Goal: Transaction & Acquisition: Purchase product/service

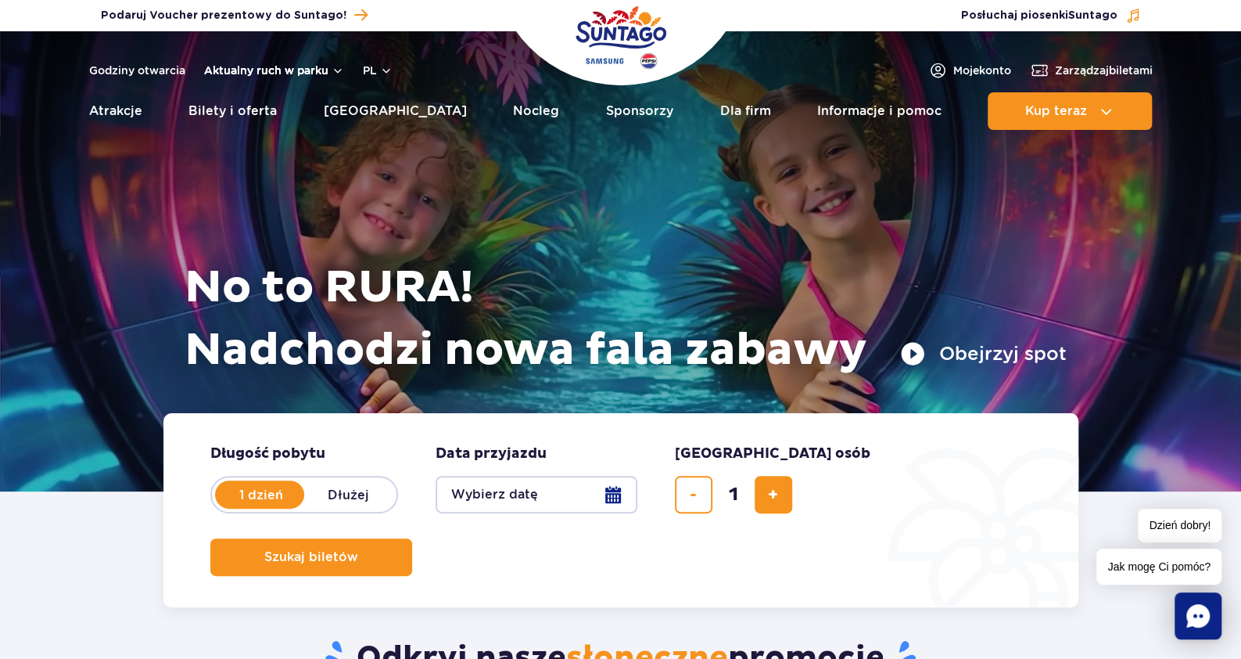
click at [295, 67] on button "Aktualny ruch w parku" at bounding box center [274, 70] width 140 height 13
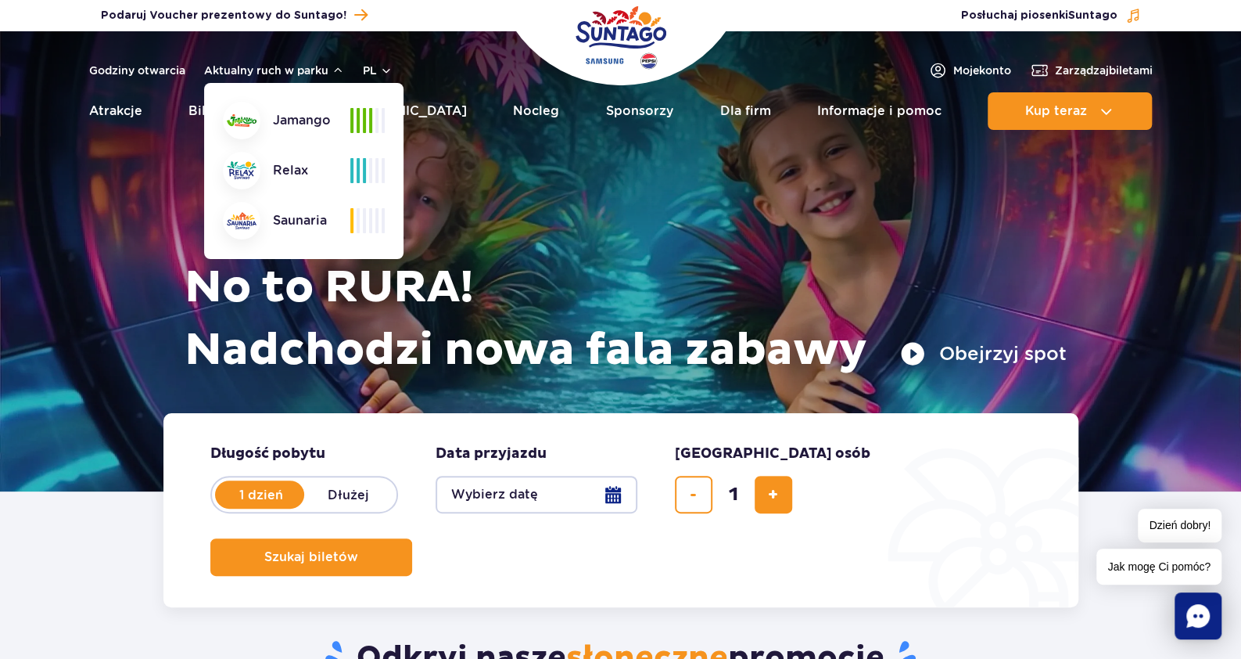
click at [366, 119] on div at bounding box center [367, 120] width 34 height 25
click at [371, 167] on span at bounding box center [370, 170] width 3 height 25
click at [348, 217] on div "Saunaria" at bounding box center [286, 221] width 127 height 38
click at [366, 177] on div at bounding box center [367, 170] width 34 height 25
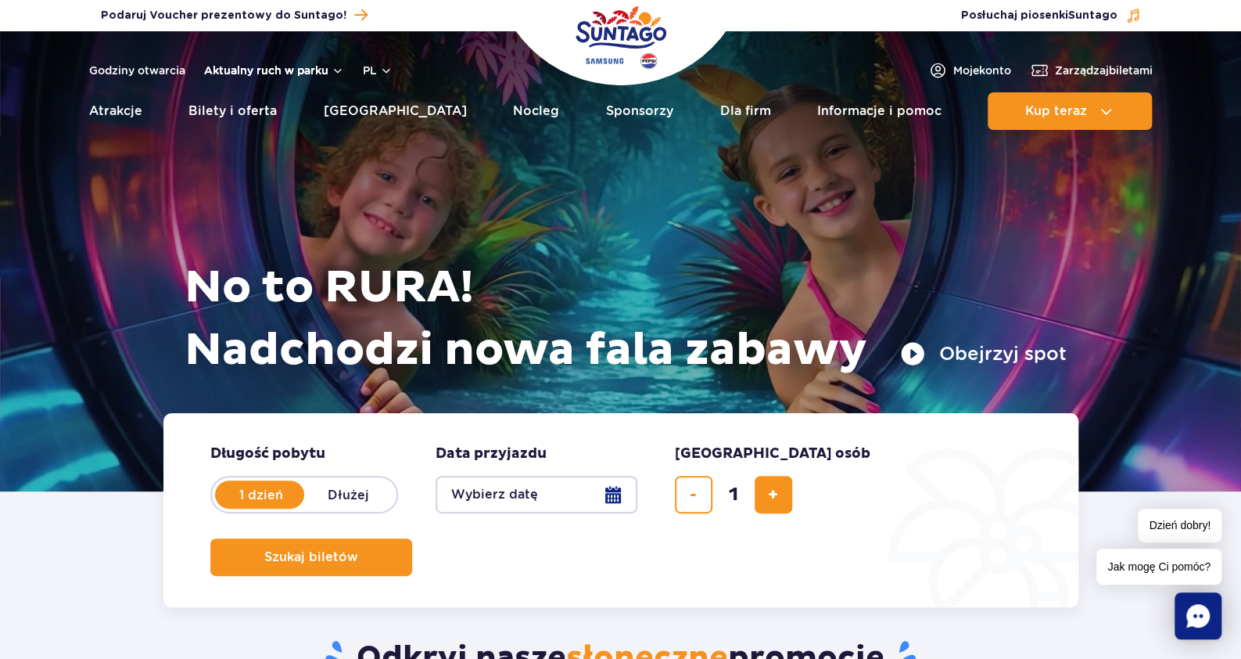
click at [292, 64] on button "Aktualny ruch w parku" at bounding box center [274, 70] width 140 height 13
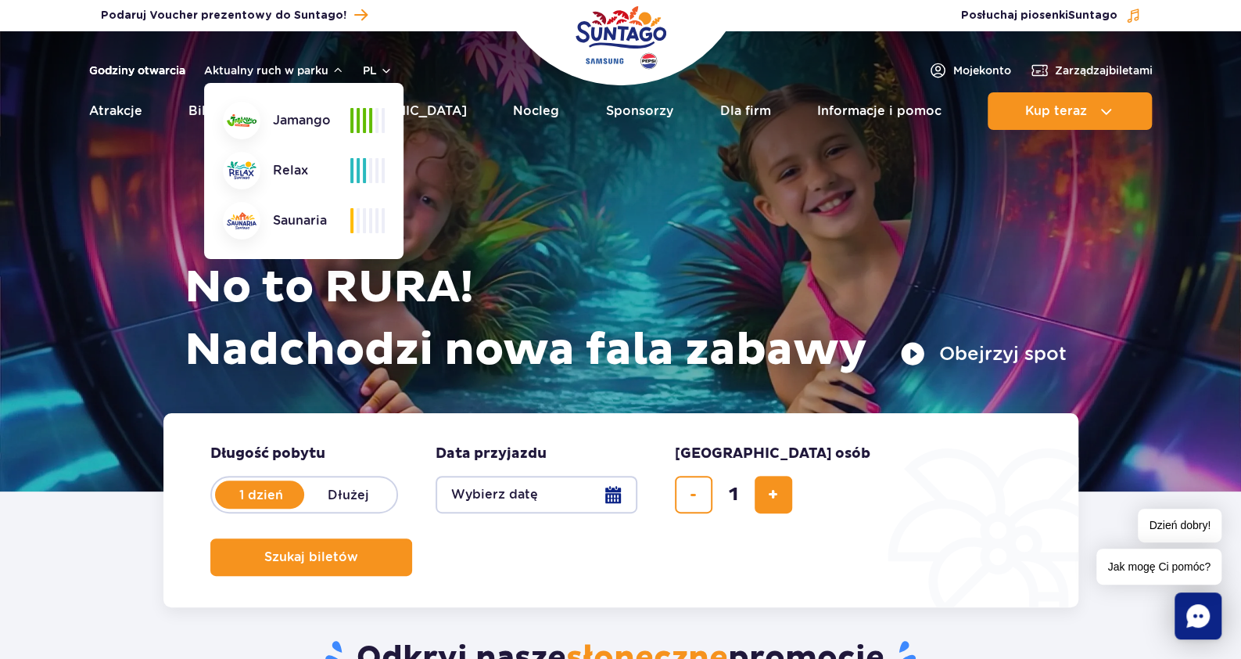
click at [163, 69] on link "Godziny otwarcia" at bounding box center [137, 71] width 96 height 16
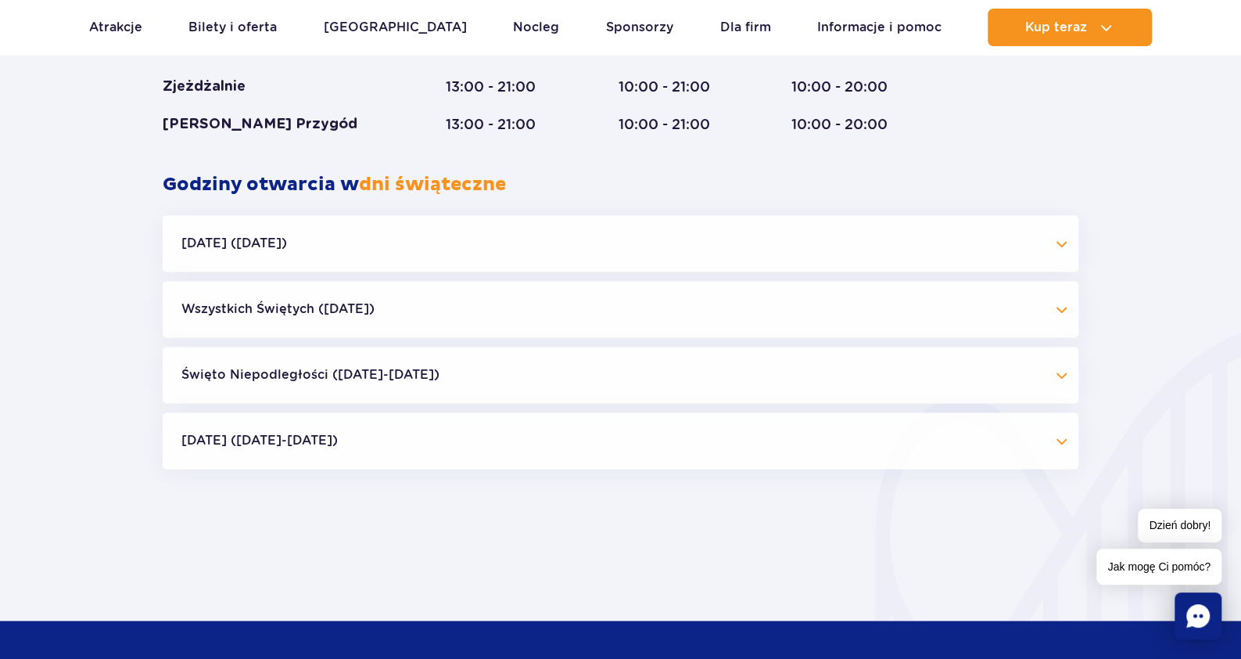
scroll to position [1272, 0]
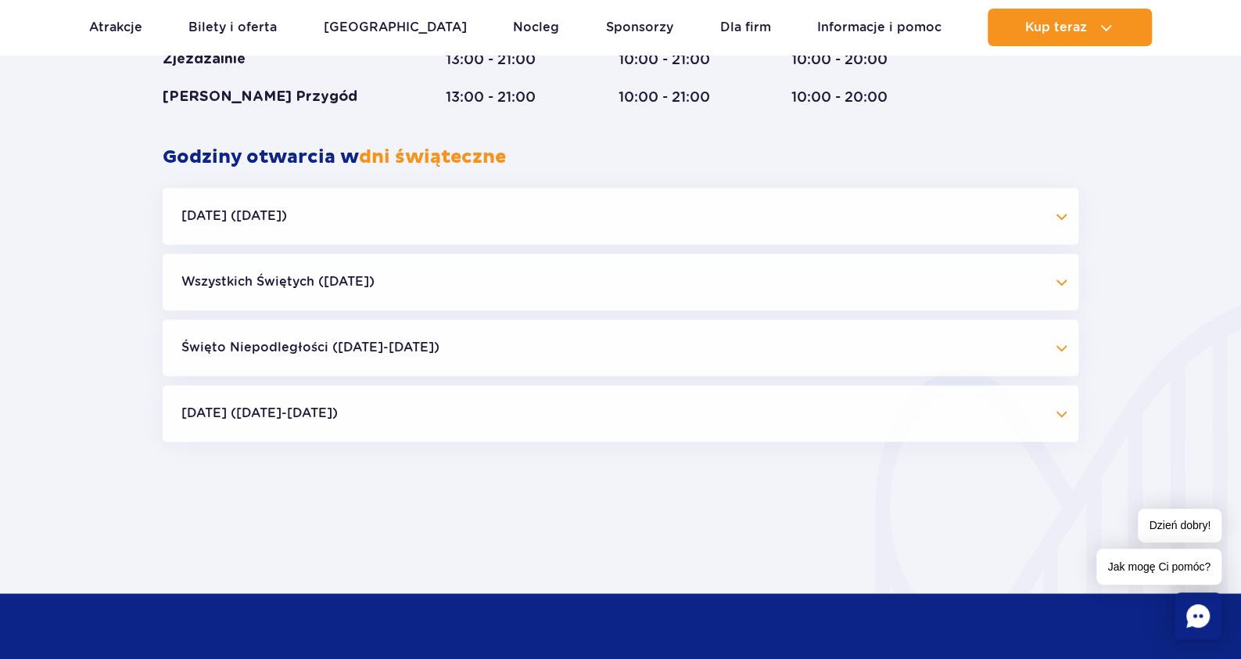
click at [1063, 204] on button "[DATE] ([DATE])" at bounding box center [621, 216] width 916 height 56
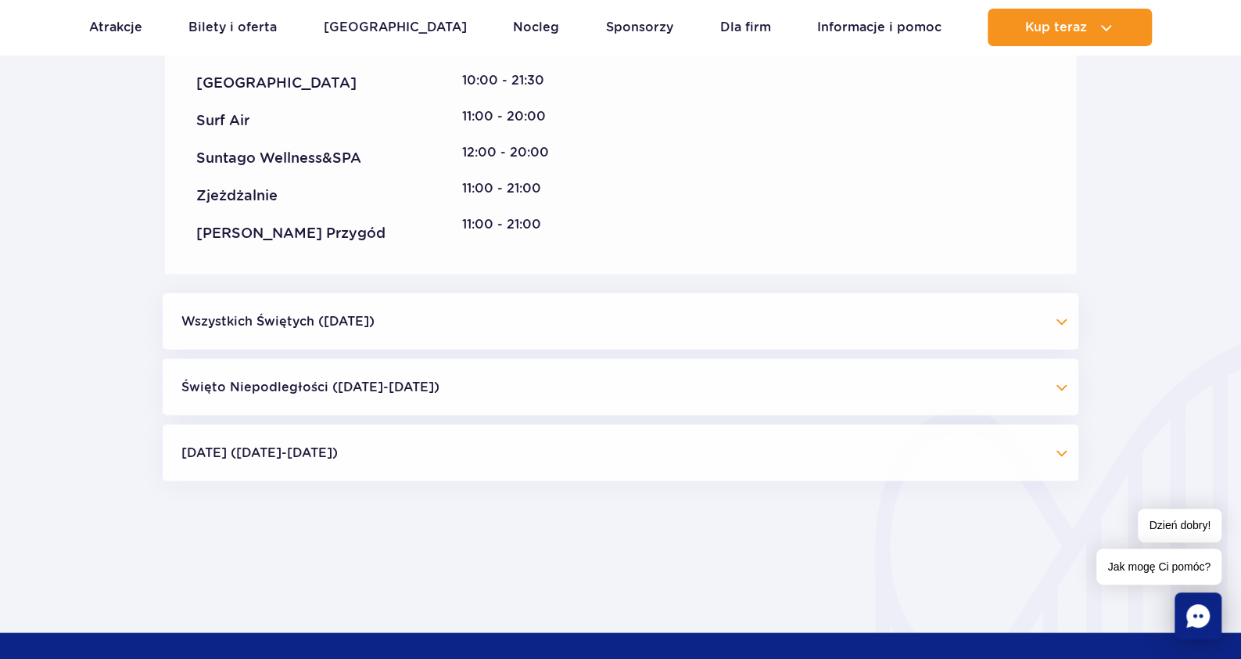
scroll to position [1585, 0]
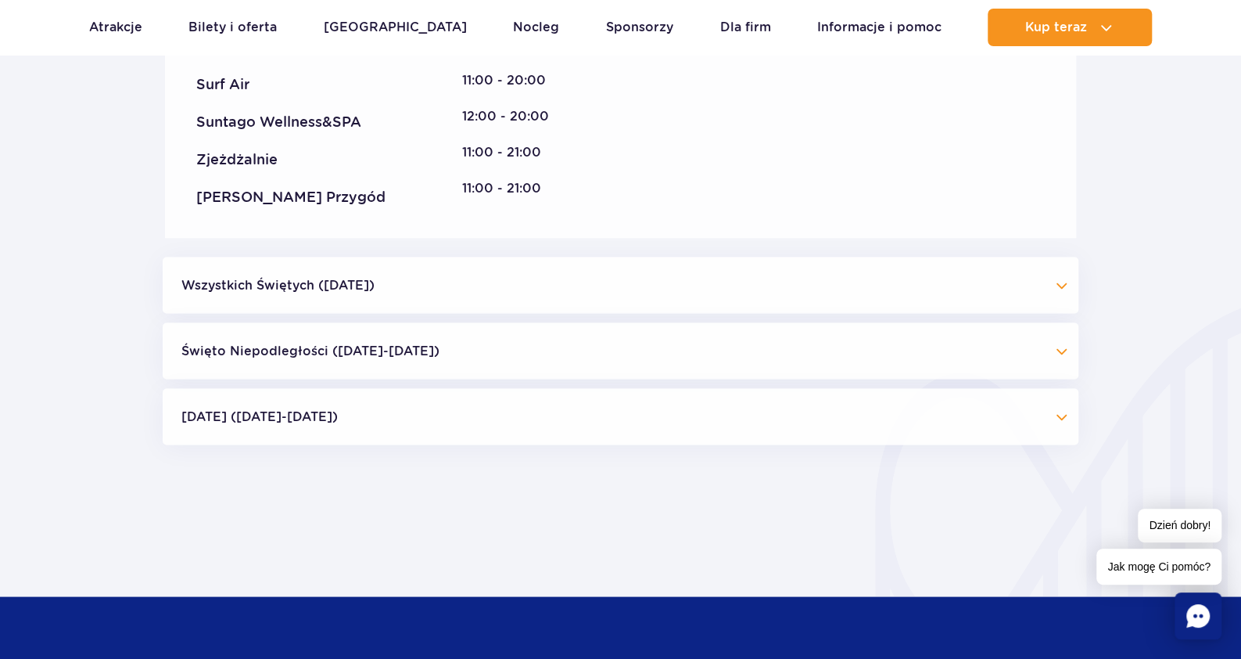
click at [1063, 285] on button "Wszystkich Świętych ([DATE])" at bounding box center [621, 285] width 916 height 56
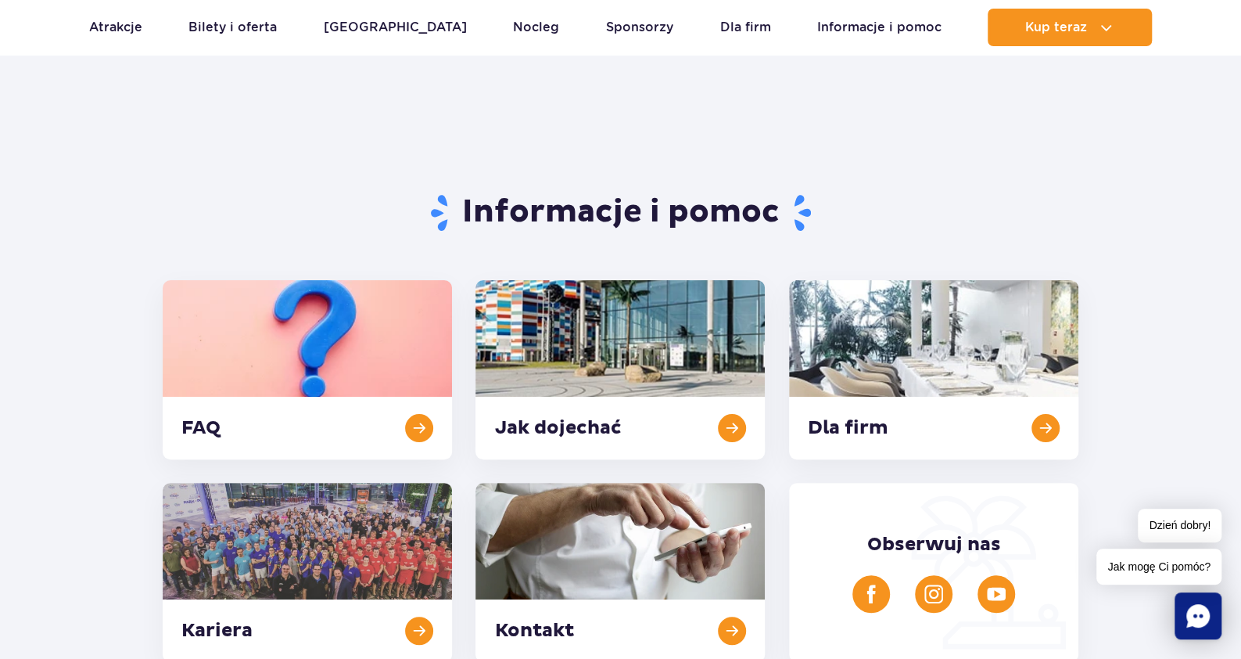
scroll to position [0, 0]
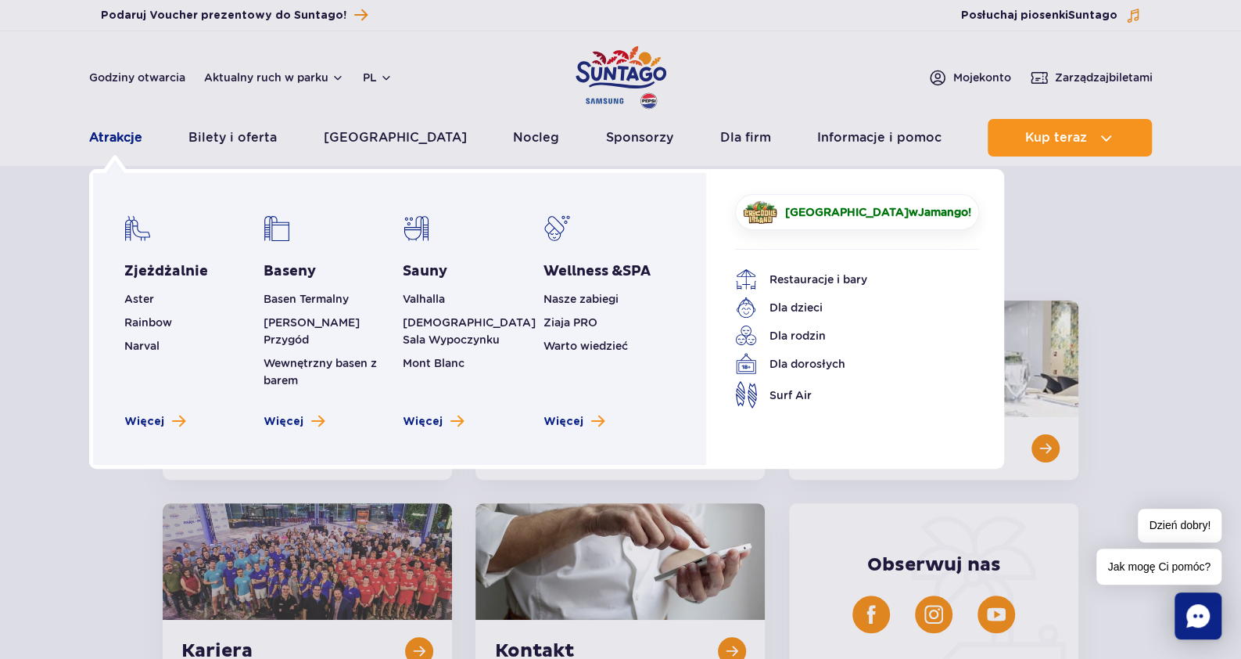
click at [114, 136] on link "Atrakcje" at bounding box center [115, 138] width 53 height 38
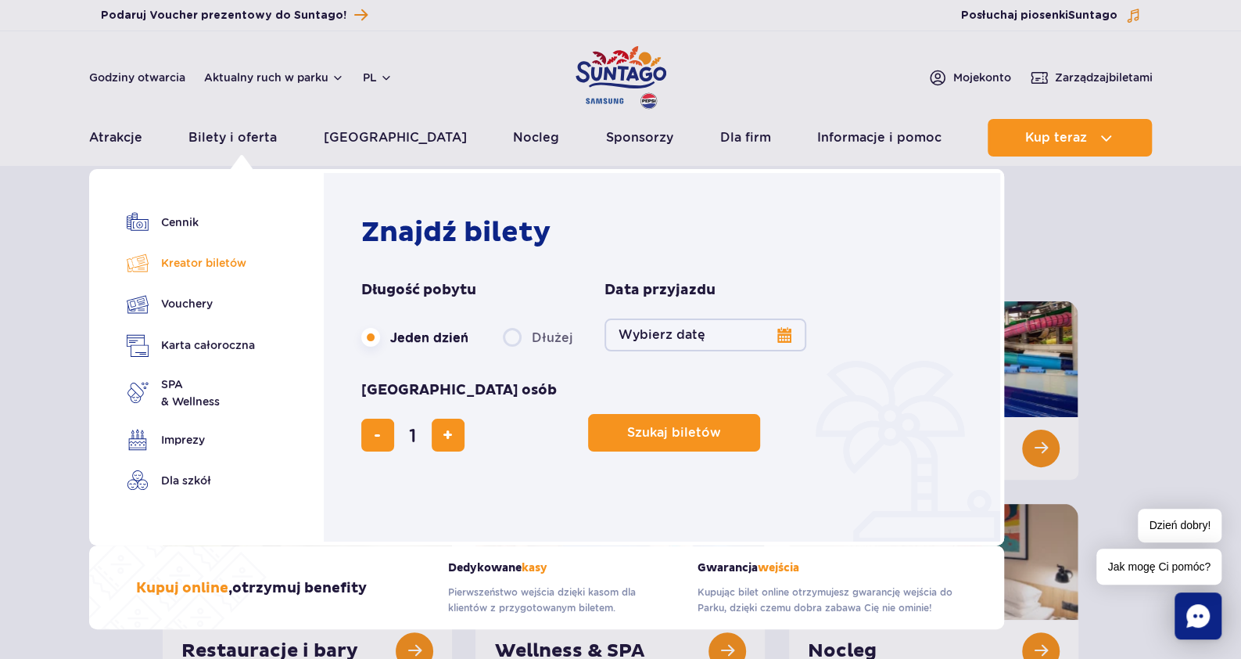
click at [192, 265] on link "Kreator biletów" at bounding box center [191, 263] width 128 height 22
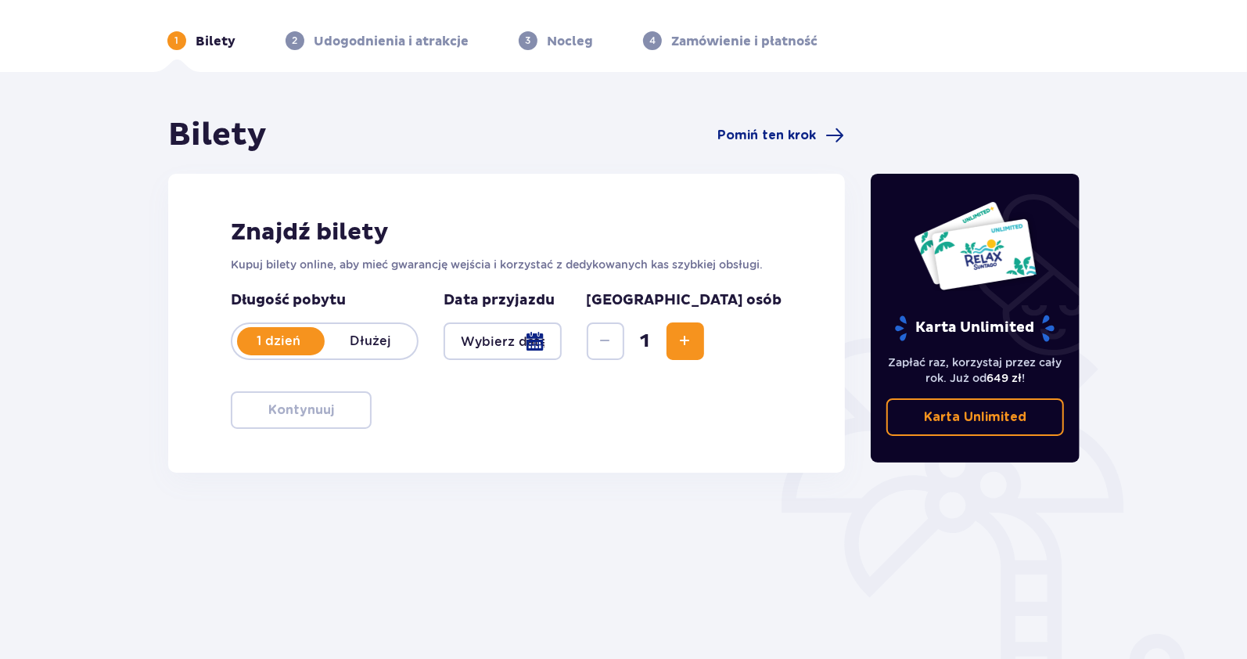
scroll to position [78, 0]
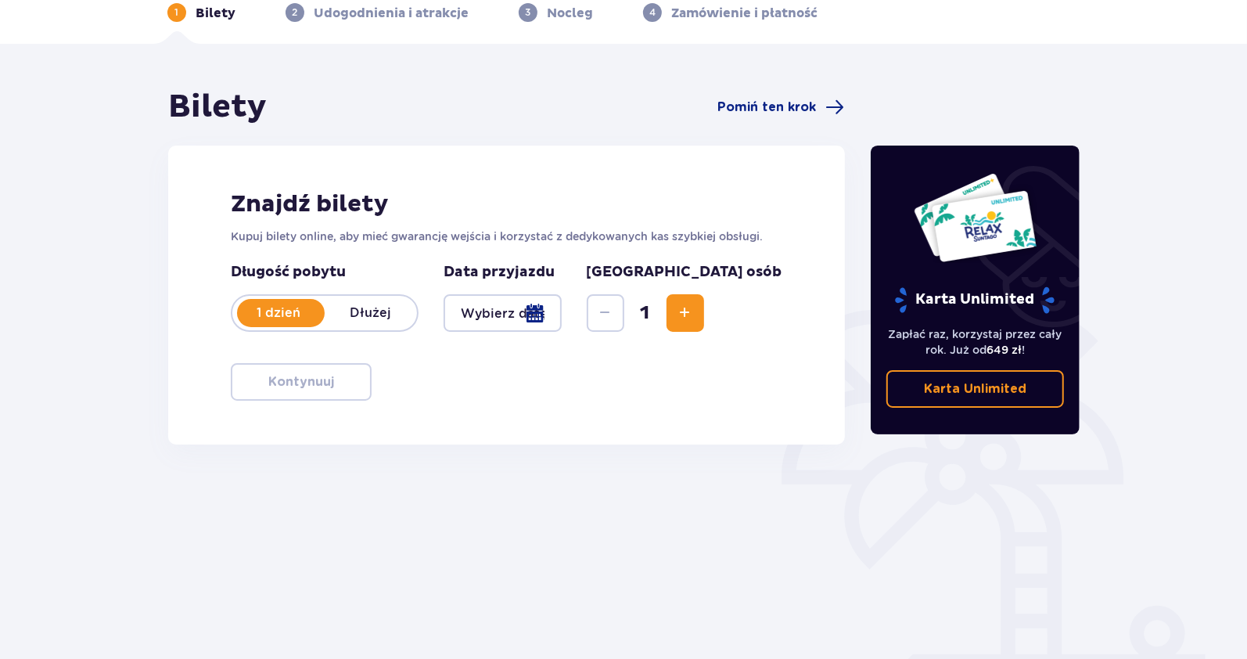
click at [531, 318] on div at bounding box center [502, 313] width 118 height 38
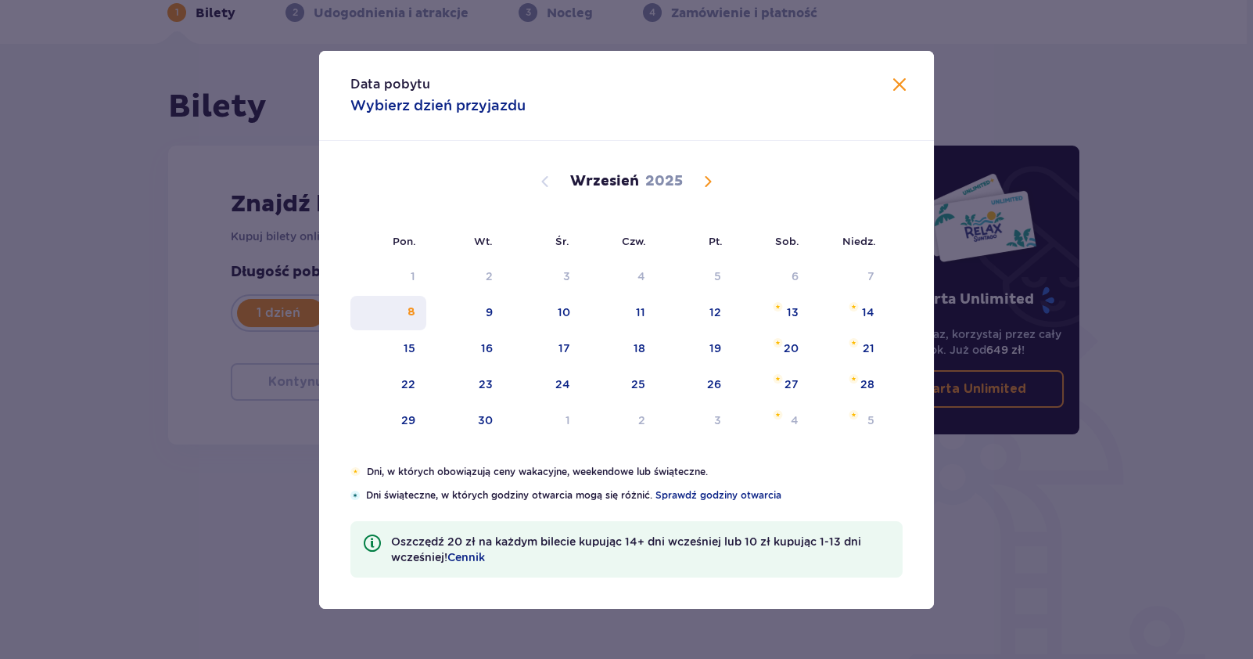
click at [407, 306] on div "8" at bounding box center [388, 313] width 76 height 34
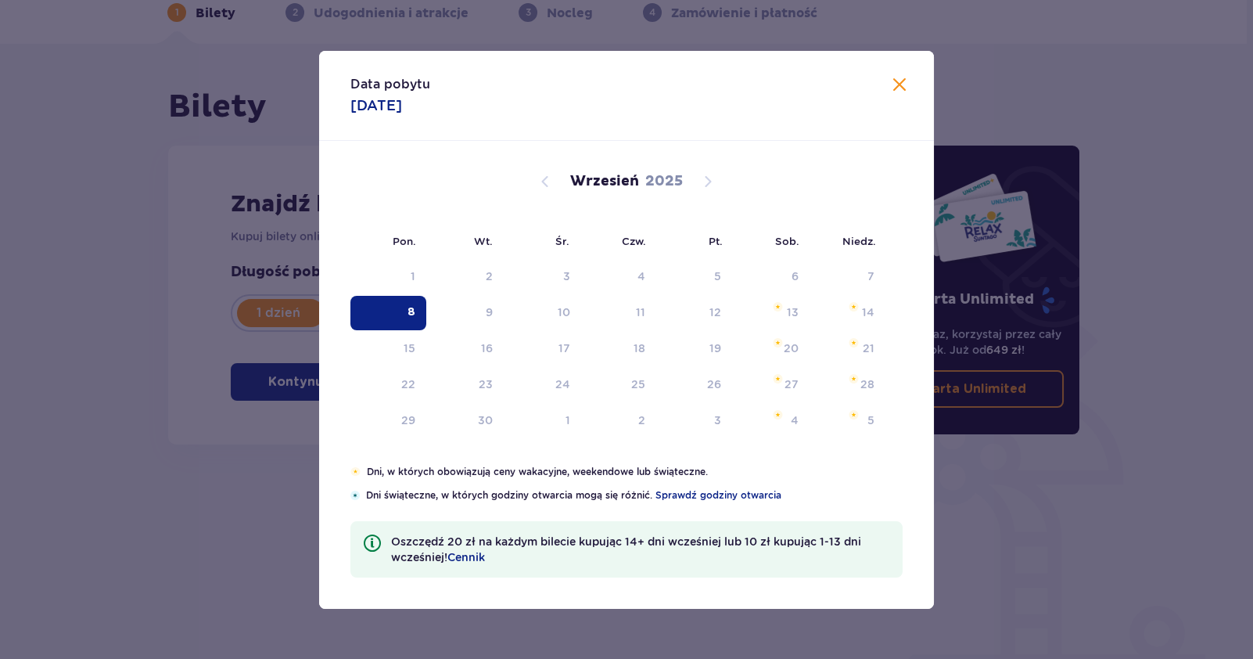
type input "08.09.25"
drag, startPoint x: 422, startPoint y: 313, endPoint x: 871, endPoint y: 124, distance: 487.7
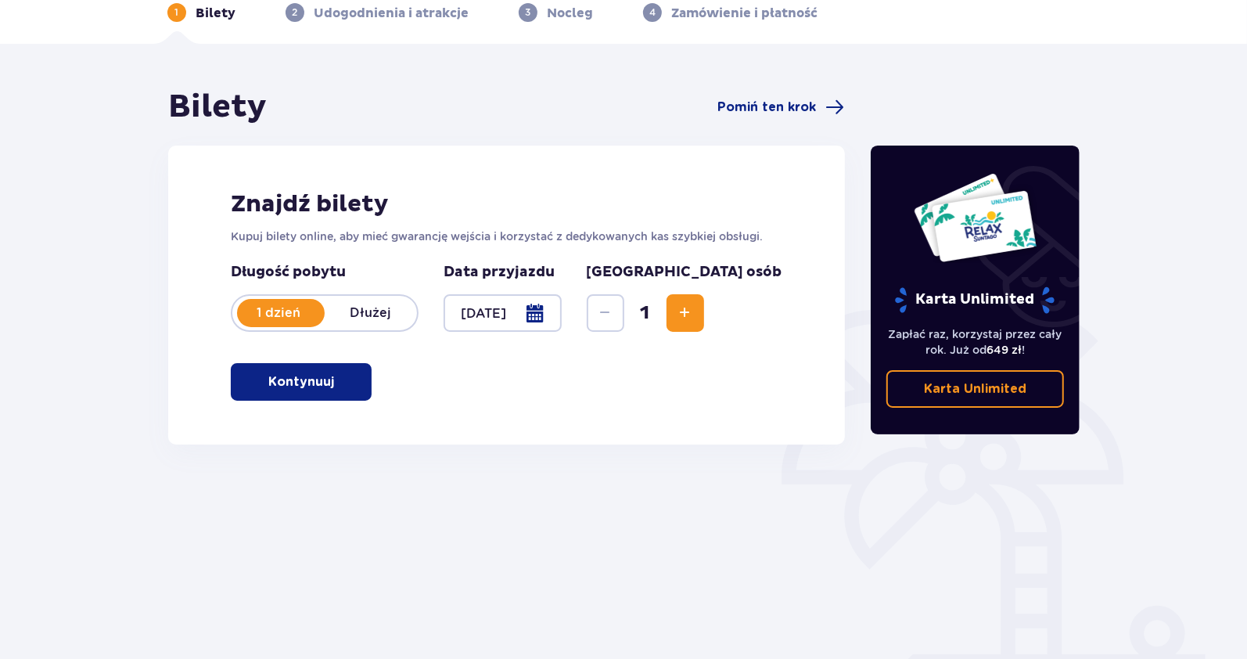
click at [336, 381] on span "button" at bounding box center [337, 381] width 19 height 19
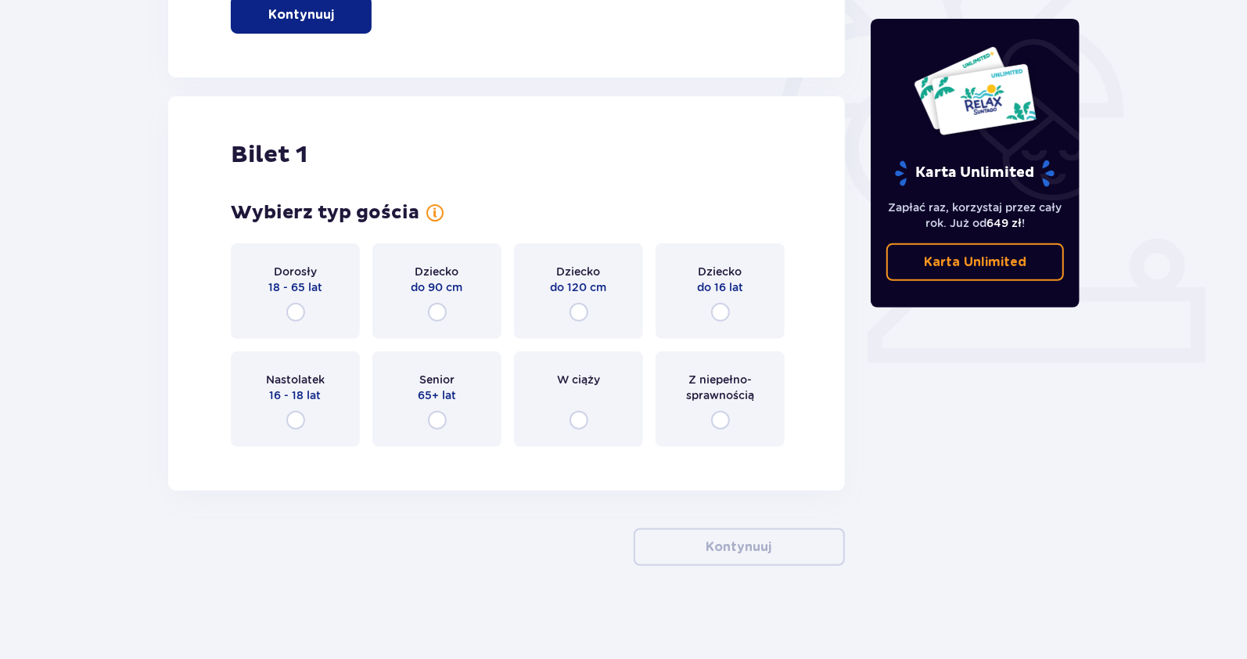
scroll to position [446, 0]
click at [306, 304] on div "Dorosły 18 - 65 lat" at bounding box center [295, 289] width 129 height 95
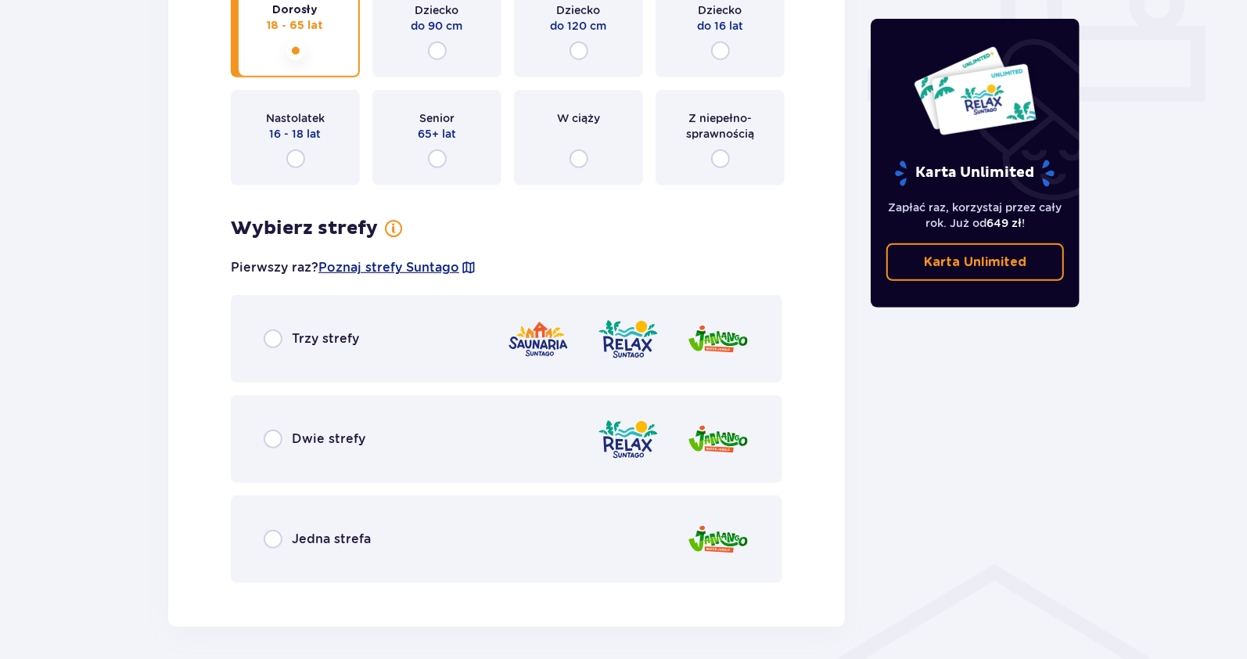
scroll to position [765, 0]
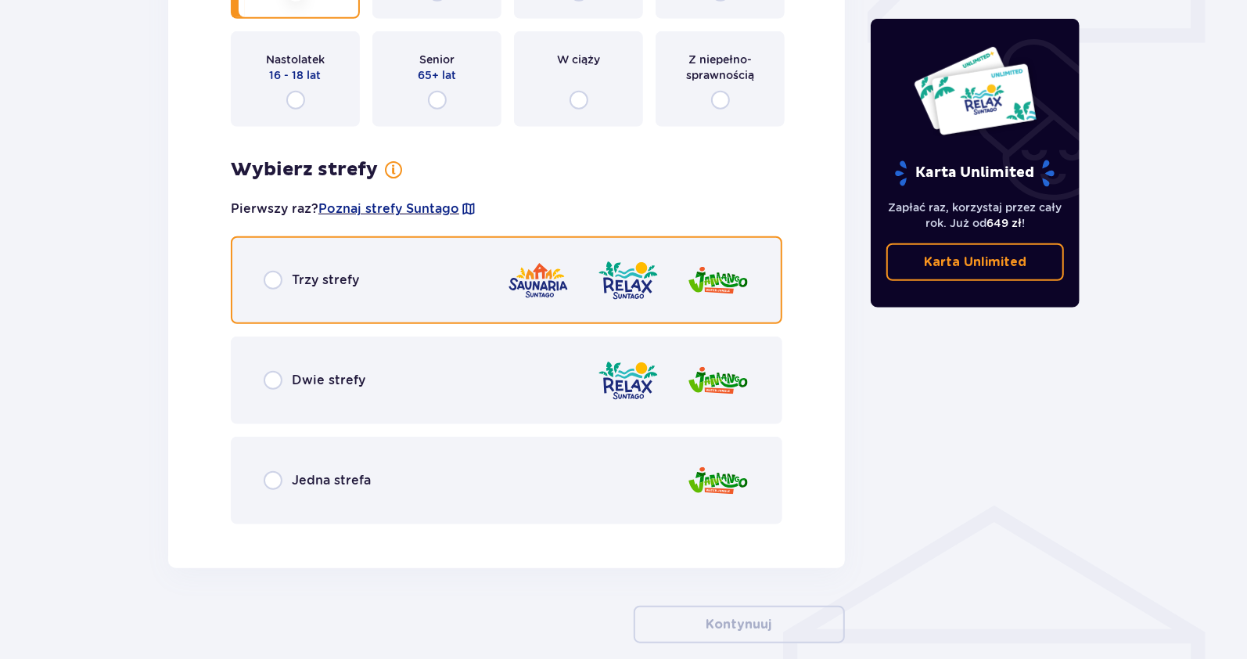
click at [275, 277] on input "radio" at bounding box center [273, 280] width 19 height 19
radio input "true"
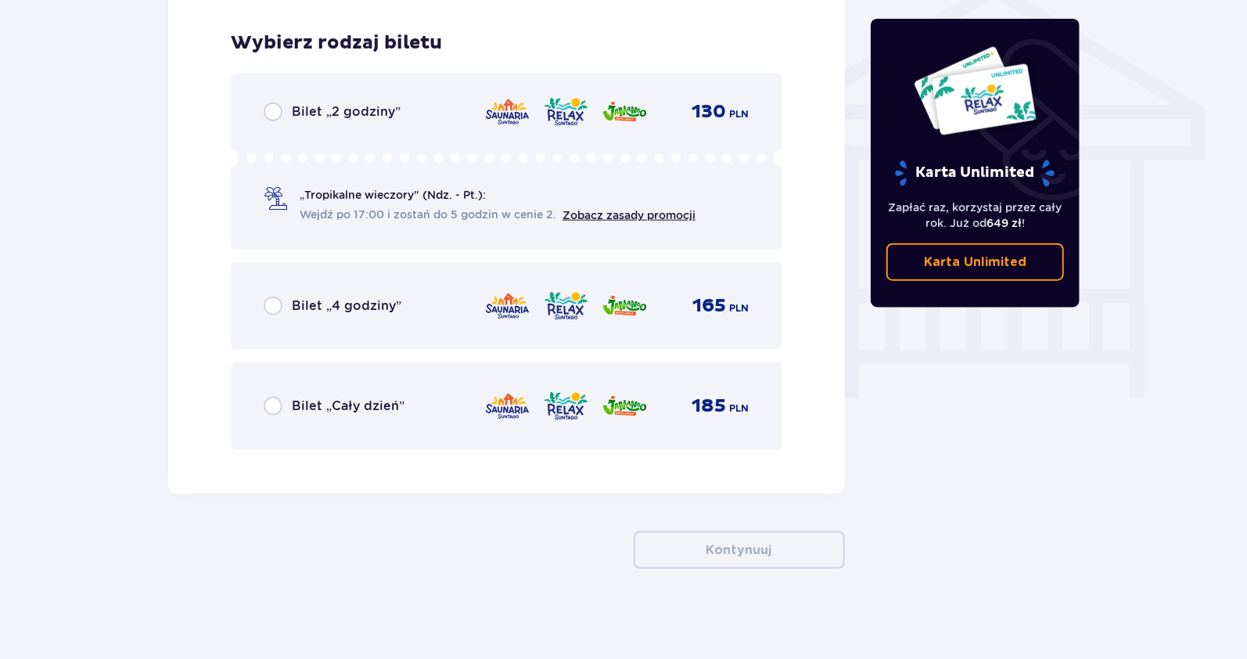
scroll to position [1292, 0]
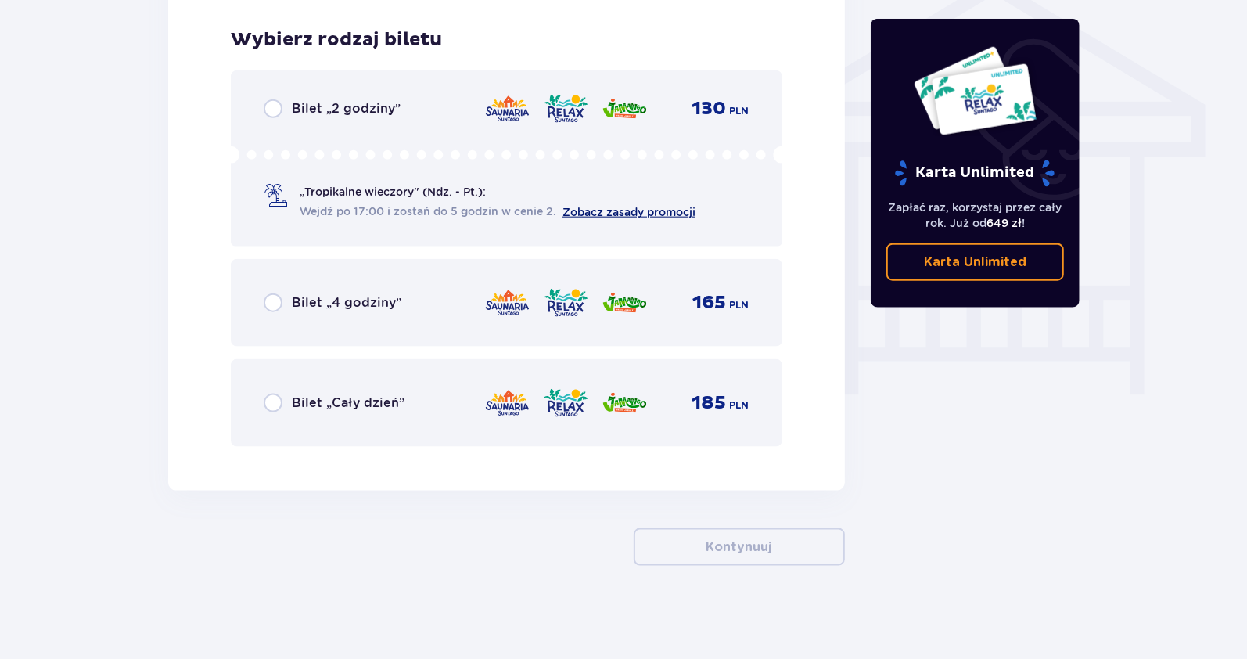
click at [605, 211] on link "Zobacz zasady promocji" at bounding box center [628, 212] width 133 height 13
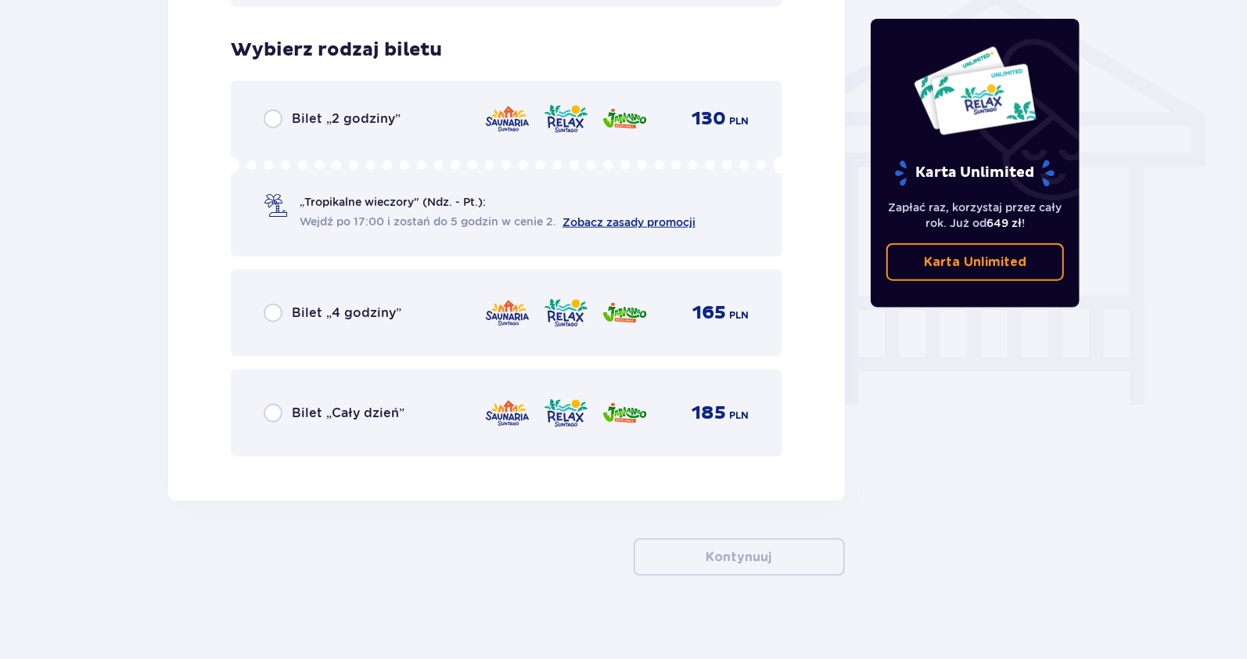
scroll to position [1214, 0]
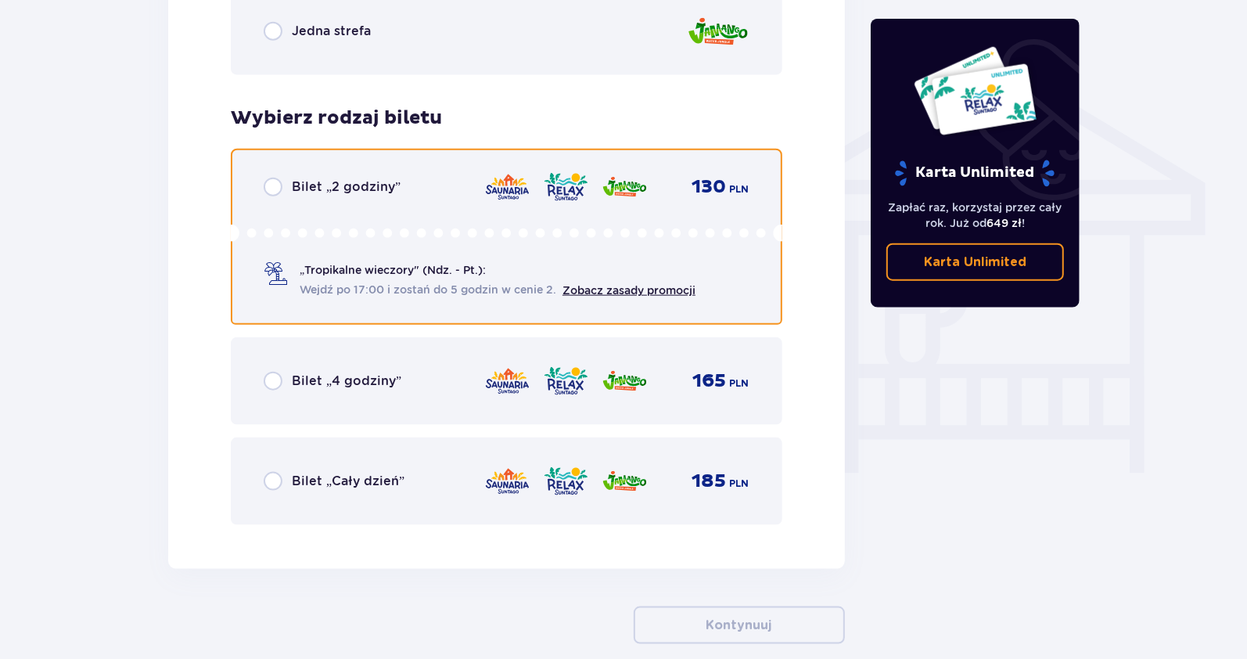
click at [280, 187] on input "radio" at bounding box center [273, 187] width 19 height 19
radio input "true"
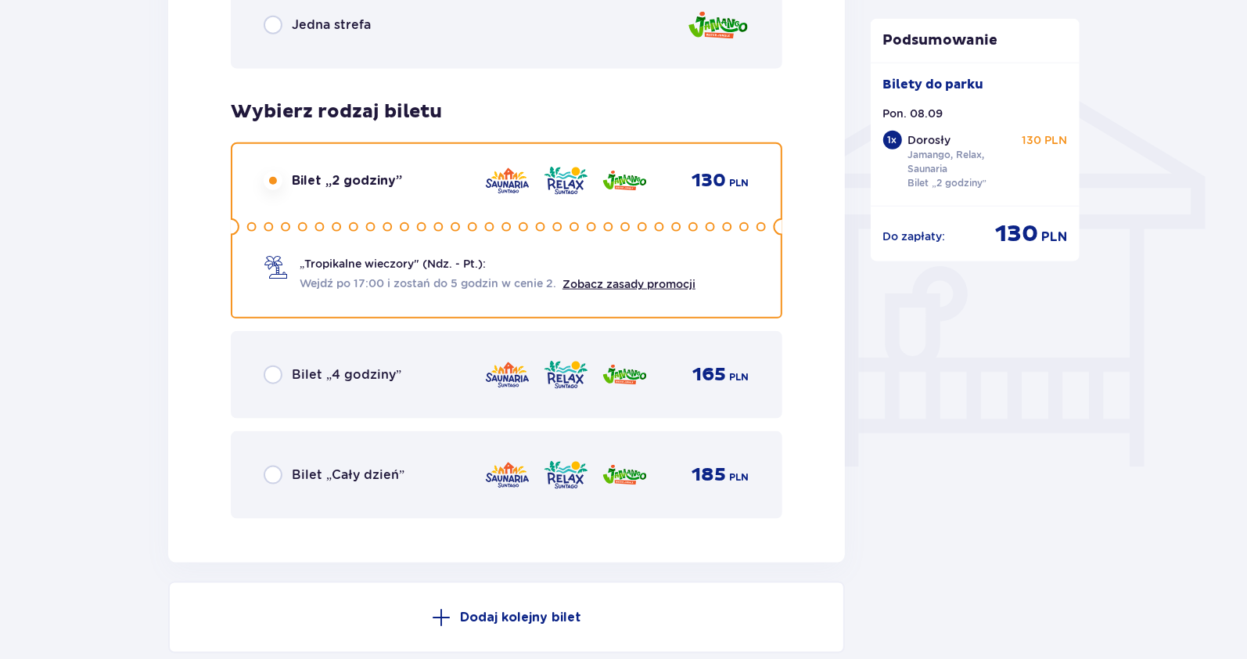
scroll to position [1139, 0]
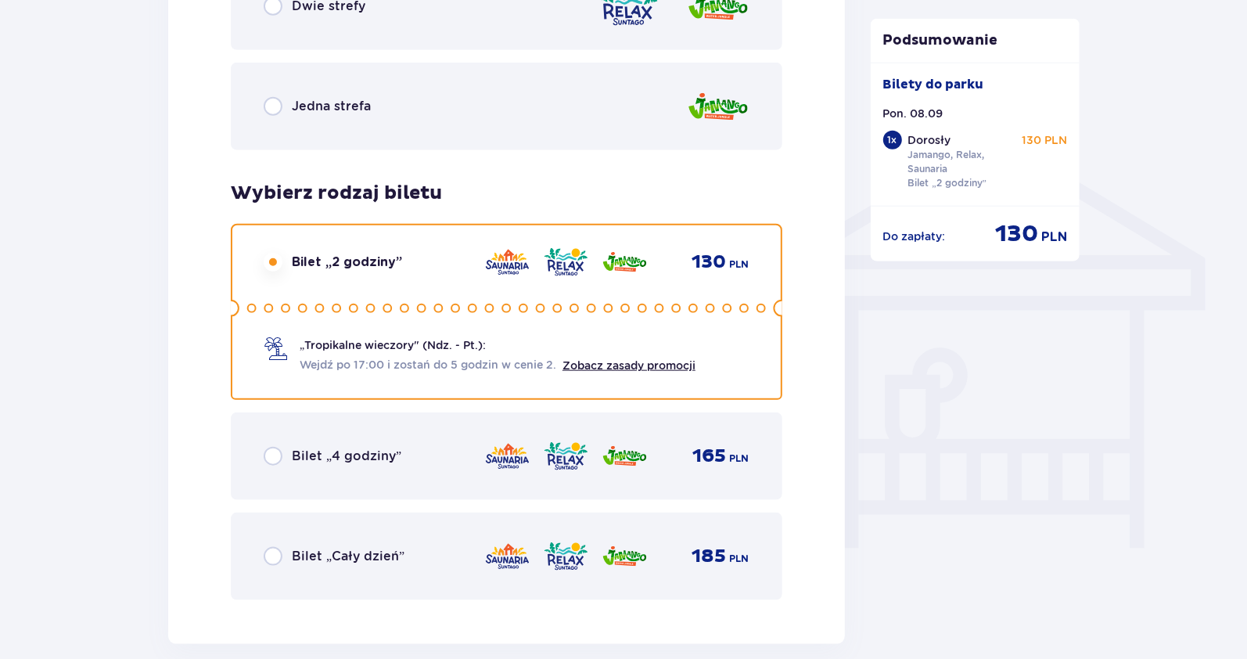
click at [503, 309] on circle at bounding box center [506, 308] width 8 height 8
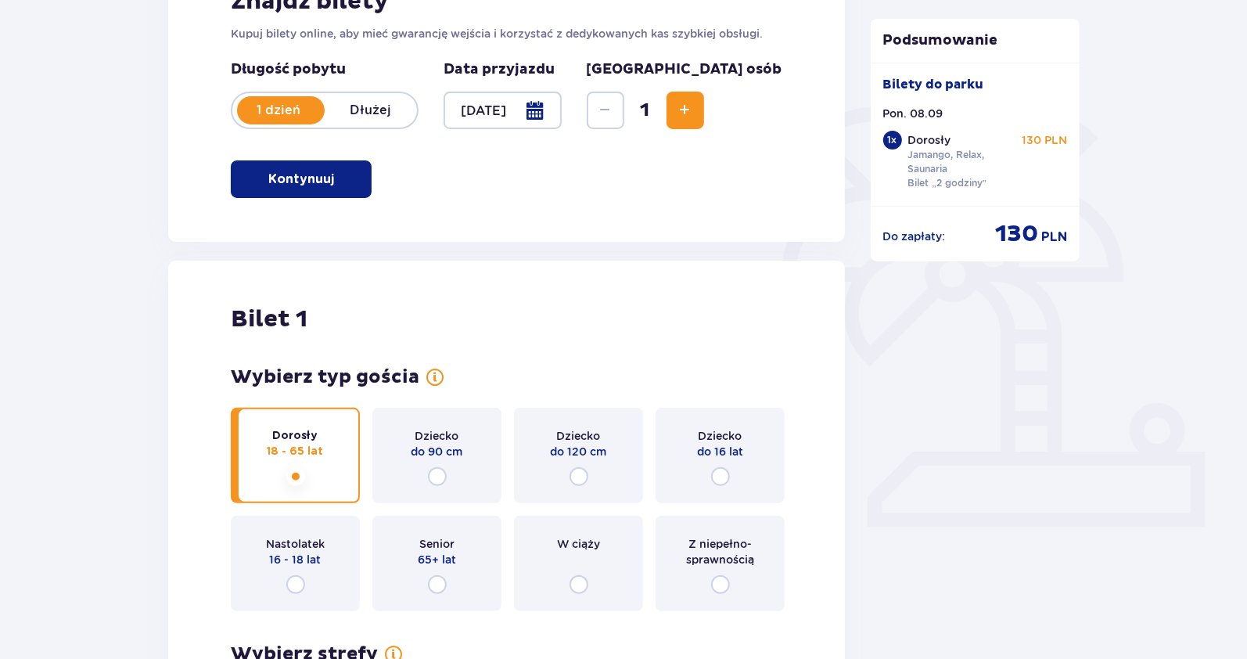
scroll to position [278, 0]
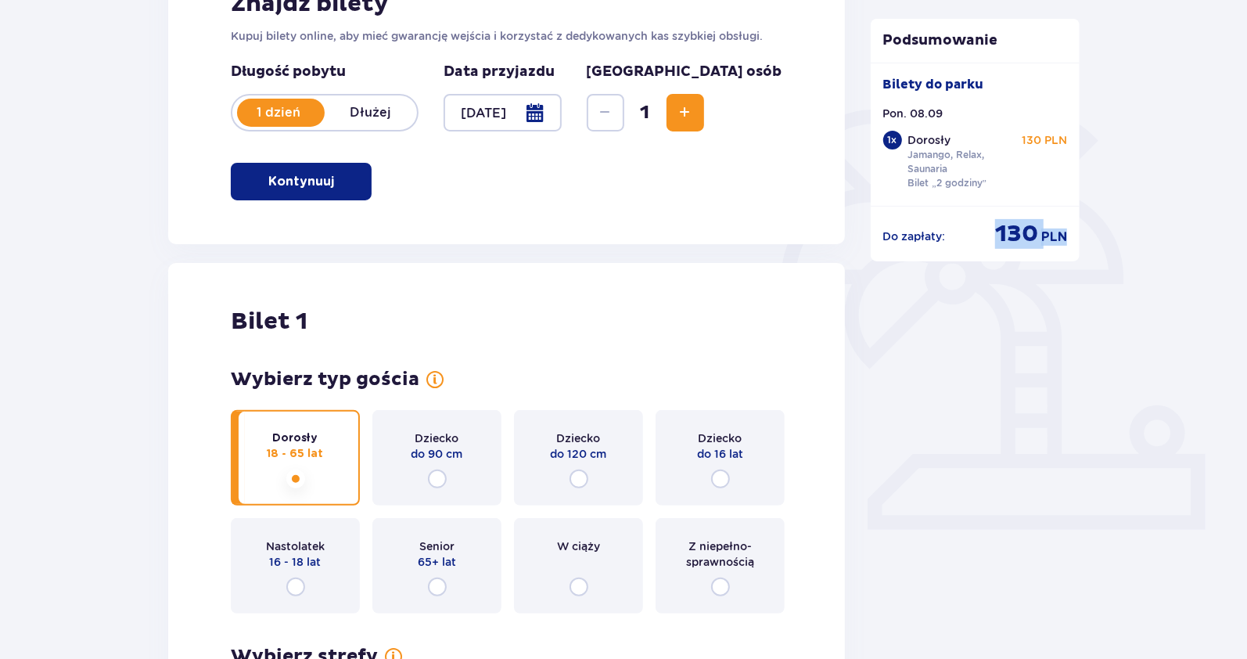
drag, startPoint x: 989, startPoint y: 237, endPoint x: 1085, endPoint y: 235, distance: 96.2
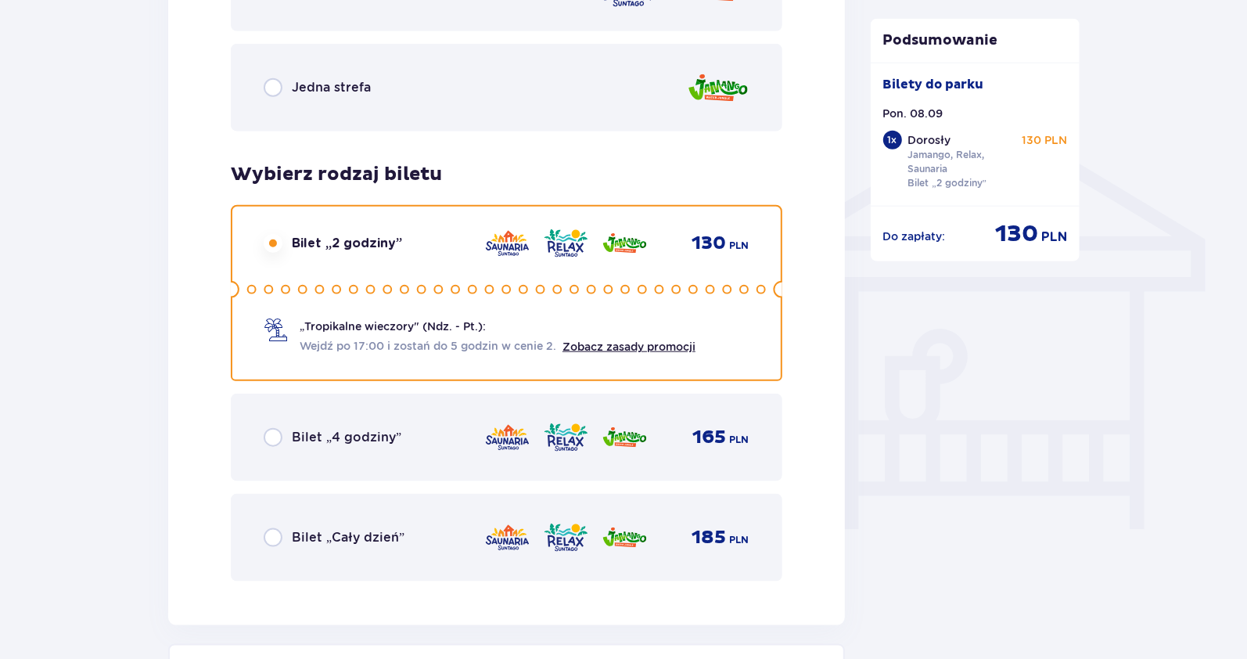
scroll to position [1173, 0]
